Goal: Check status: Check status

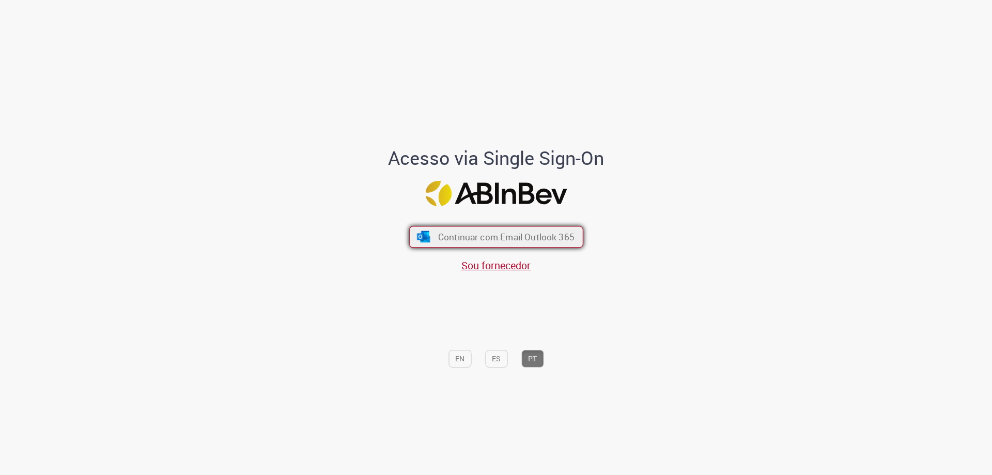
click at [479, 240] on span "Continuar com Email Outlook 365" at bounding box center [505, 237] width 136 height 12
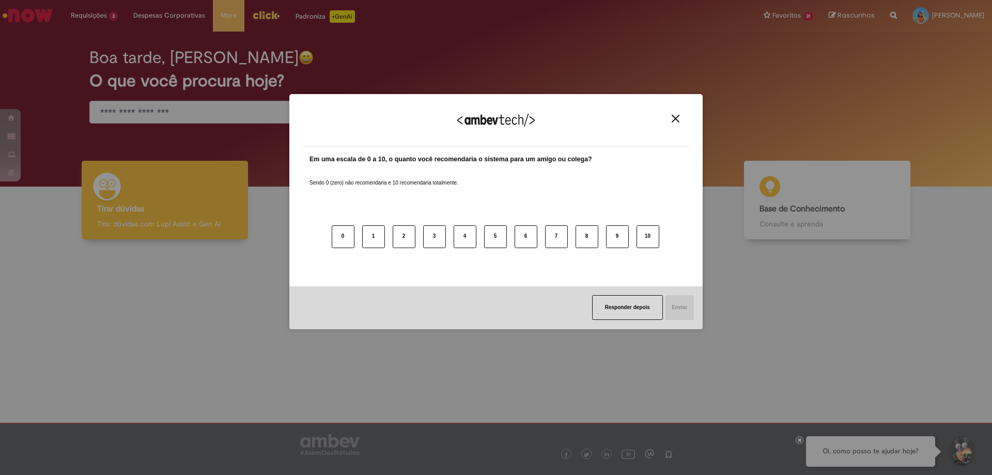
click at [680, 120] on button "Close" at bounding box center [675, 118] width 14 height 9
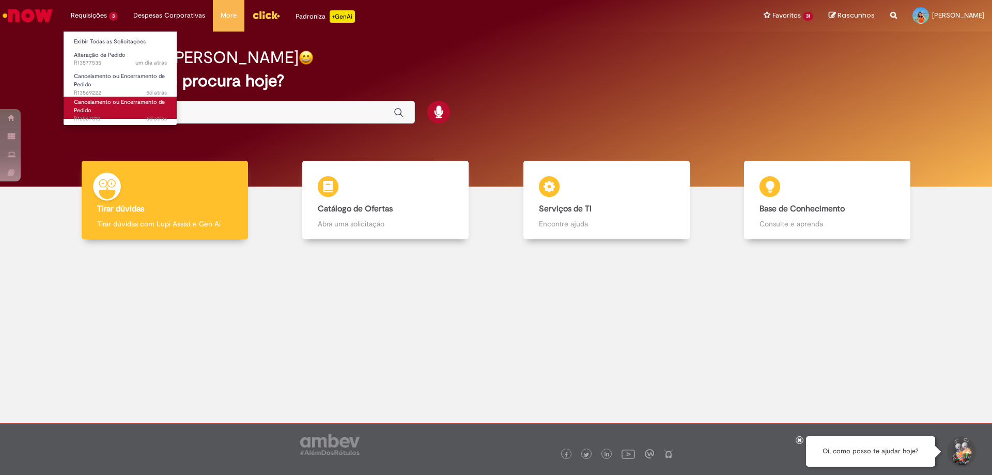
click at [121, 113] on link "Cancelamento ou Encerramento de Pedido 6d atrás 6 dias atrás R13567010" at bounding box center [121, 108] width 114 height 22
click at [114, 115] on span "6d atrás 6 dias atrás R13567010" at bounding box center [120, 119] width 93 height 8
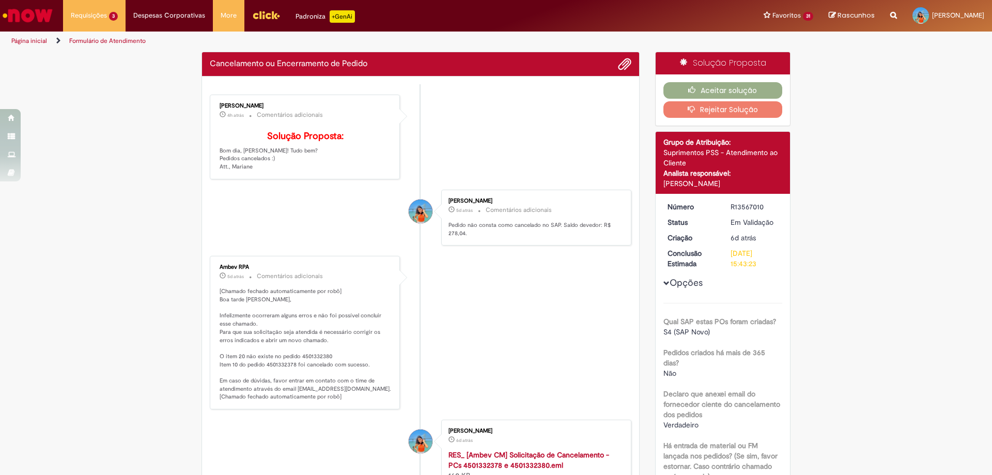
click at [480, 142] on li "Mariane Cega Bianchessi 4h atrás 4 horas atrás Comentários adicionais Solução P…" at bounding box center [420, 137] width 421 height 85
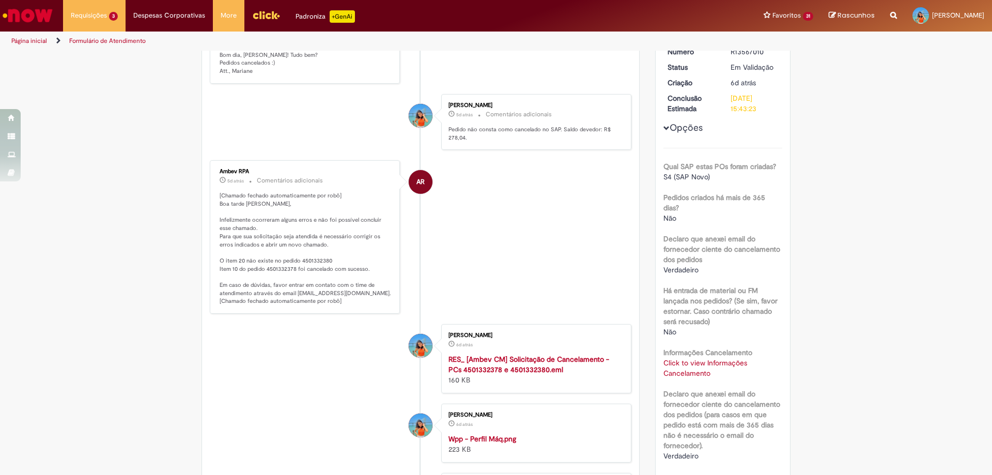
scroll to position [258, 0]
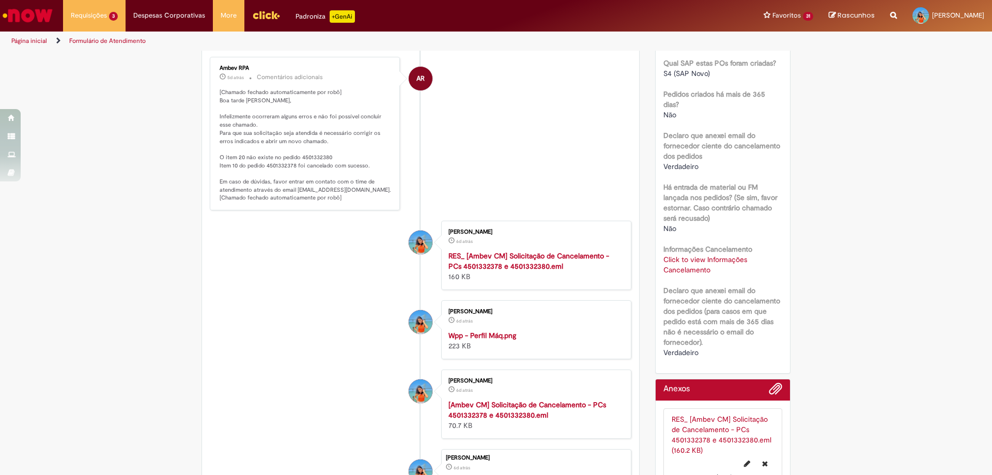
click at [679, 271] on link "Click to view Informações Cancelamento" at bounding box center [705, 265] width 84 height 20
click at [714, 206] on td "4501332378" at bounding box center [727, 204] width 68 height 19
copy td "4501332378"
drag, startPoint x: 588, startPoint y: 173, endPoint x: 611, endPoint y: 182, distance: 25.0
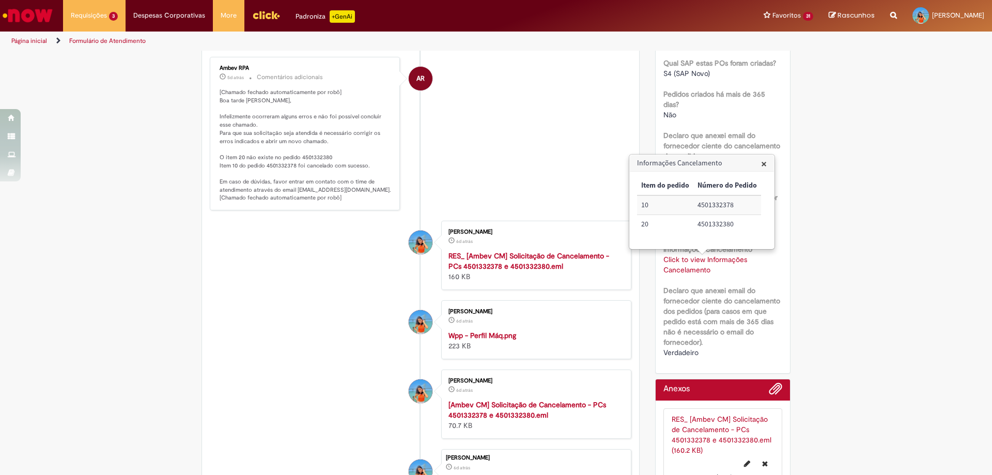
click at [588, 173] on li "AR Ambev RPA 5d atrás 5 dias atrás Comentários adicionais [Chamado fechado auto…" at bounding box center [420, 133] width 421 height 153
click at [721, 223] on td "4501332380" at bounding box center [727, 224] width 68 height 19
click at [720, 223] on td "4501332380" at bounding box center [727, 224] width 68 height 19
click at [718, 226] on td "4501332380" at bounding box center [727, 224] width 68 height 19
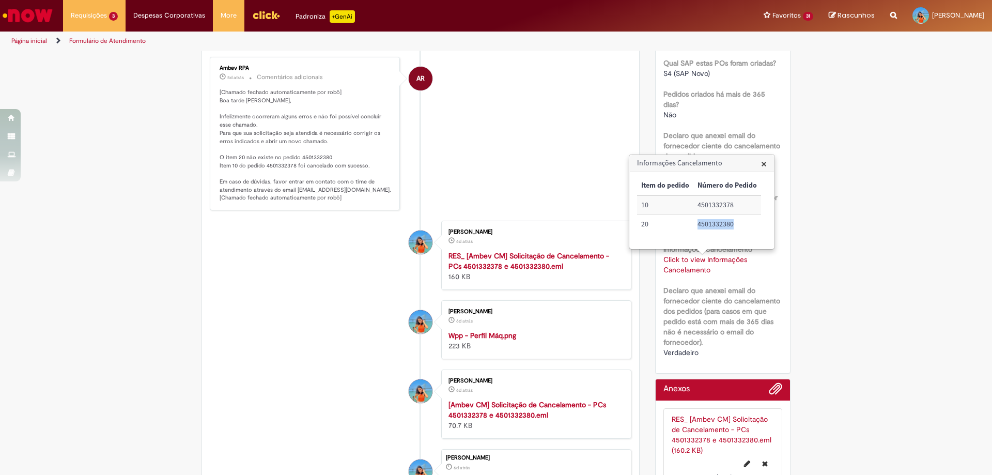
copy td "4501332380"
click at [566, 210] on li "AR Ambev RPA 5d atrás 5 dias atrás Comentários adicionais [Chamado fechado auto…" at bounding box center [420, 133] width 421 height 153
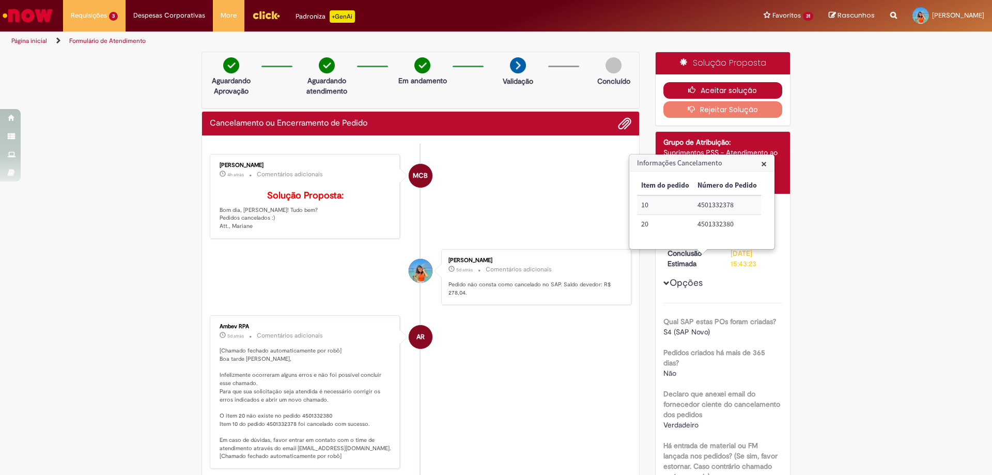
click at [703, 92] on button "Aceitar solução" at bounding box center [722, 90] width 119 height 17
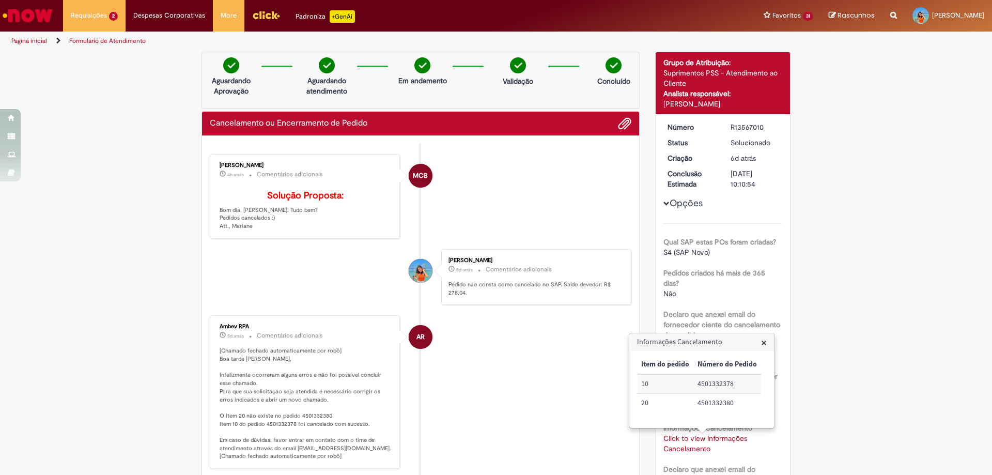
click at [432, 214] on li "MCB Mariane Cega Bianchessi 4h atrás 4 horas atrás Comentários adicionais Soluç…" at bounding box center [420, 196] width 421 height 85
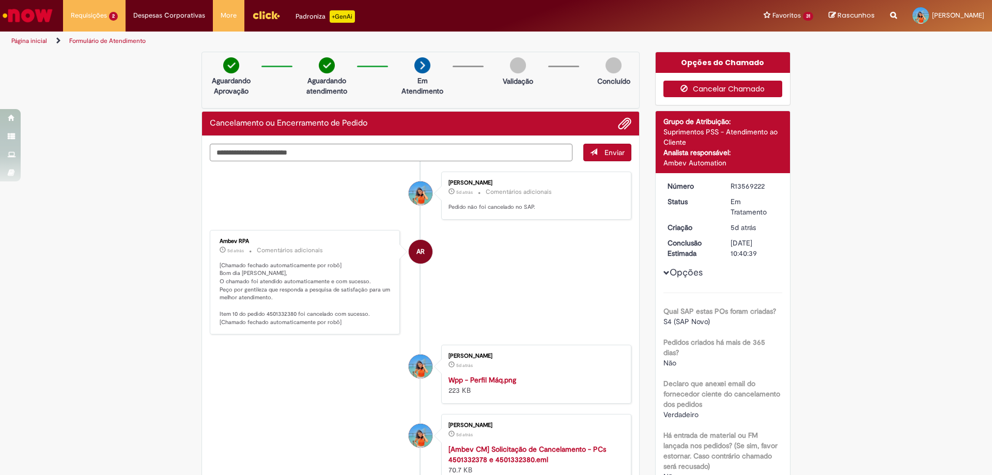
click at [717, 85] on button "Cancelar Chamado" at bounding box center [722, 89] width 119 height 17
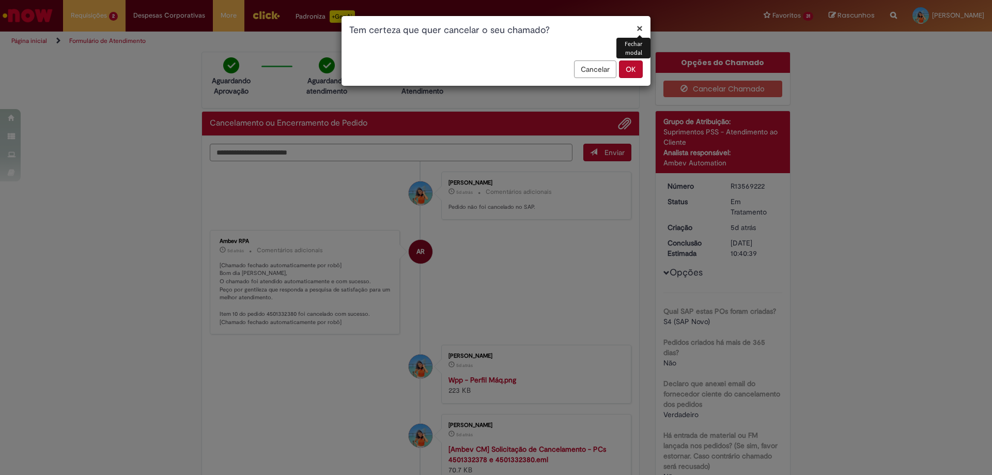
click at [629, 67] on button "OK" at bounding box center [631, 69] width 24 height 18
